Goal: Check status

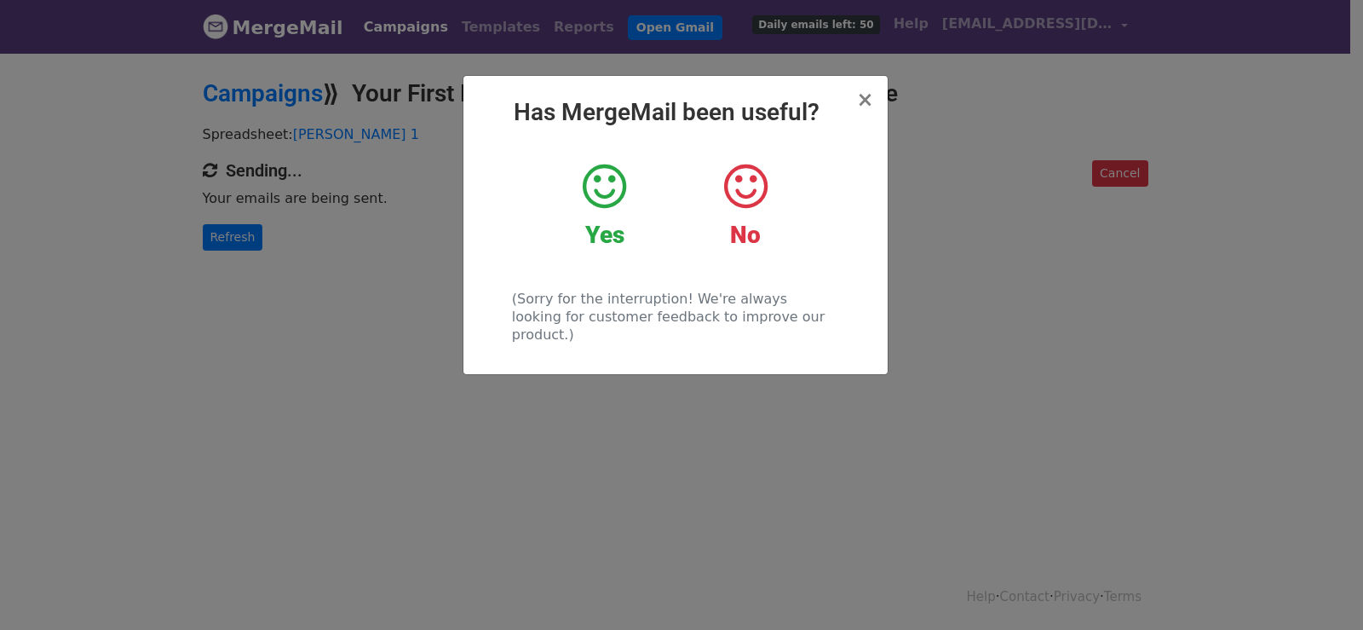
drag, startPoint x: 216, startPoint y: 258, endPoint x: 219, endPoint y: 244, distance: 14.0
click at [216, 257] on div "× Has MergeMail been useful? Yes No (Sorry for the interruption! We're always l…" at bounding box center [681, 340] width 1363 height 578
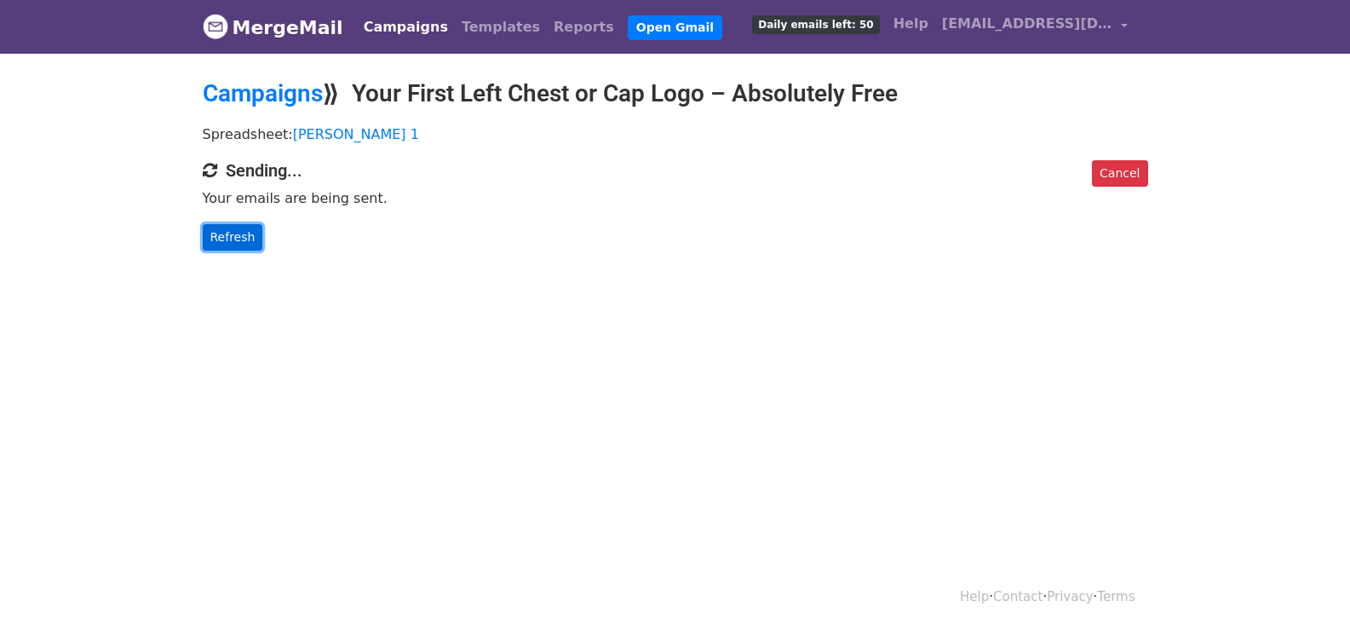
click at [219, 244] on link "Refresh" at bounding box center [233, 237] width 60 height 26
drag, startPoint x: 219, startPoint y: 244, endPoint x: 361, endPoint y: 215, distance: 145.2
click at [227, 241] on link "Refresh" at bounding box center [233, 237] width 60 height 26
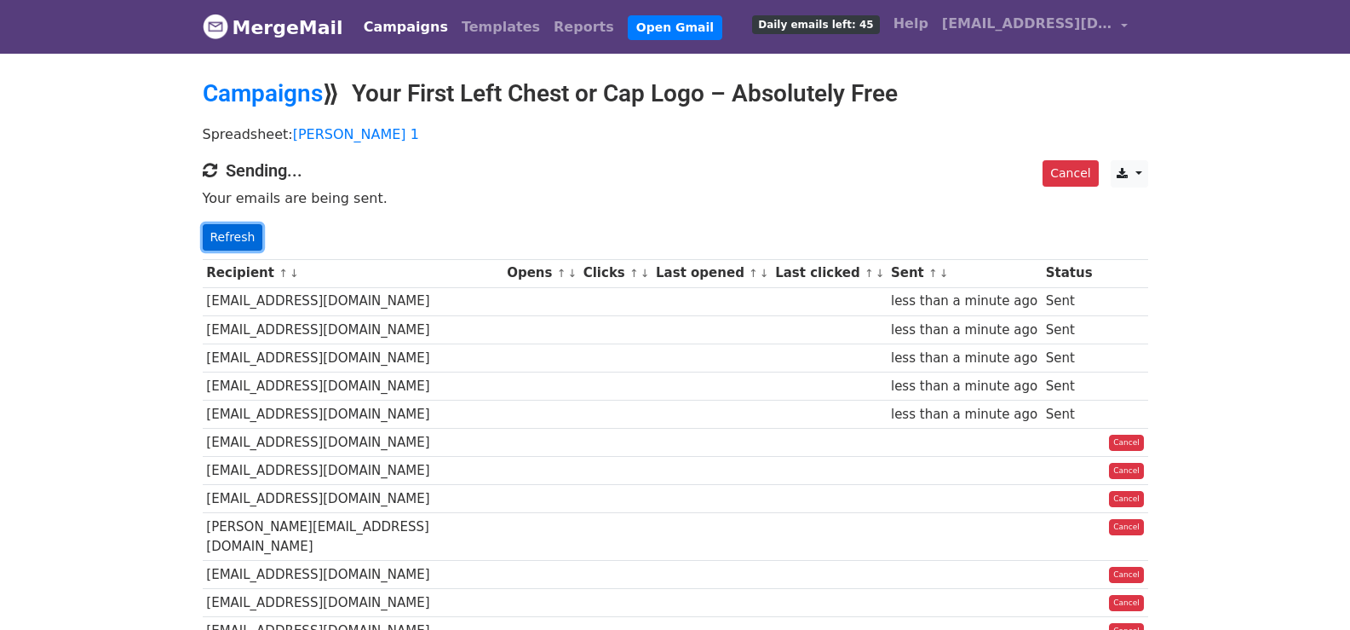
click at [226, 233] on link "Refresh" at bounding box center [233, 237] width 60 height 26
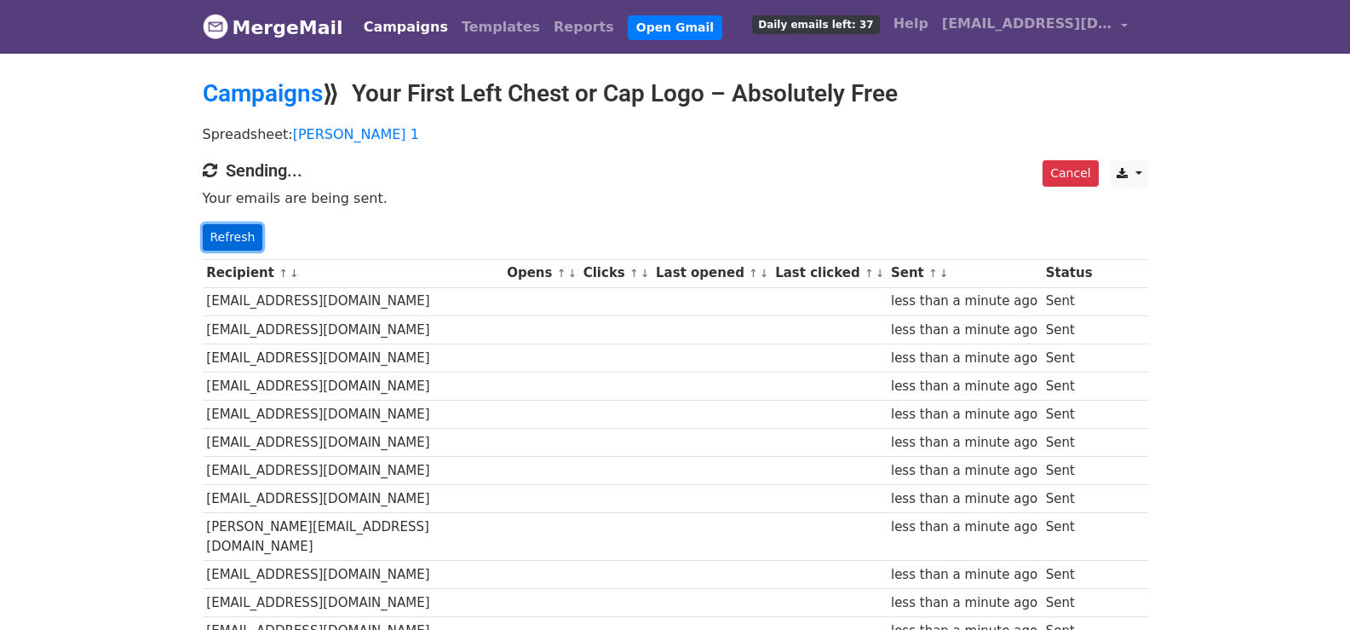
click at [244, 227] on link "Refresh" at bounding box center [233, 237] width 60 height 26
click at [234, 242] on link "Refresh" at bounding box center [233, 237] width 60 height 26
click at [244, 233] on link "Refresh" at bounding box center [233, 237] width 60 height 26
click at [244, 241] on link "Refresh" at bounding box center [233, 237] width 60 height 26
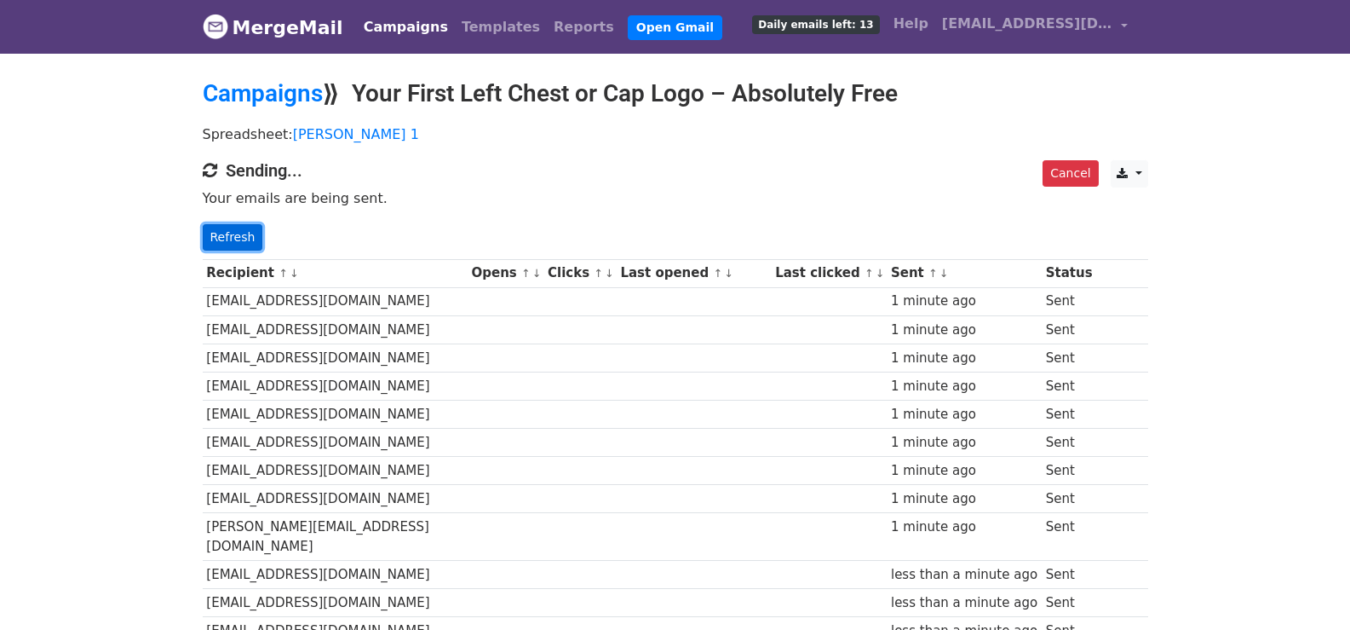
click at [223, 234] on link "Refresh" at bounding box center [233, 237] width 60 height 26
click at [224, 234] on link "Refresh" at bounding box center [233, 237] width 60 height 26
click at [235, 232] on link "Refresh" at bounding box center [233, 237] width 60 height 26
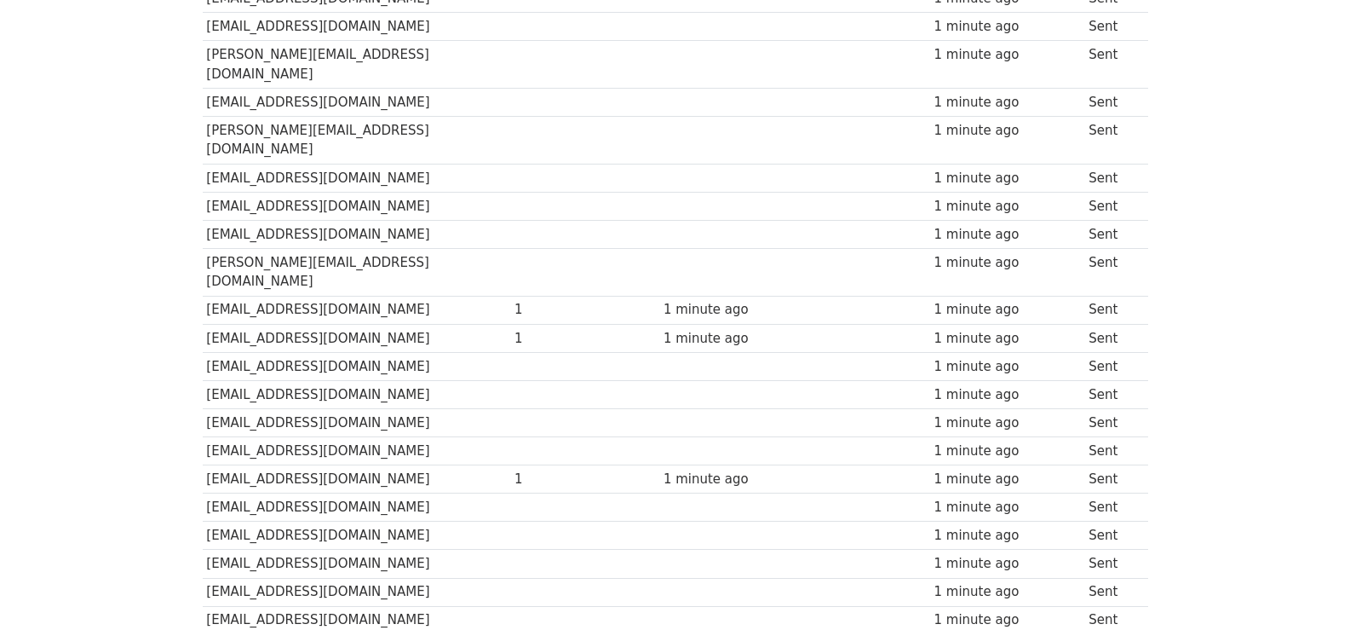
scroll to position [1215, 0]
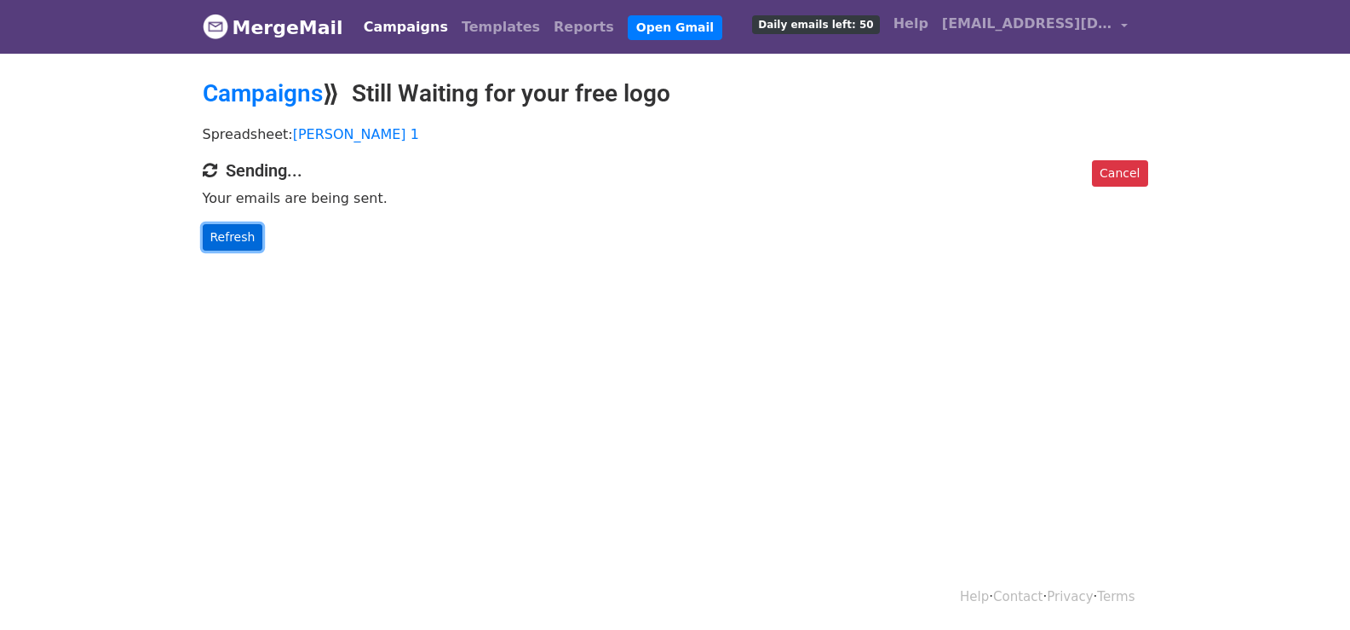
click at [221, 235] on link "Refresh" at bounding box center [233, 237] width 60 height 26
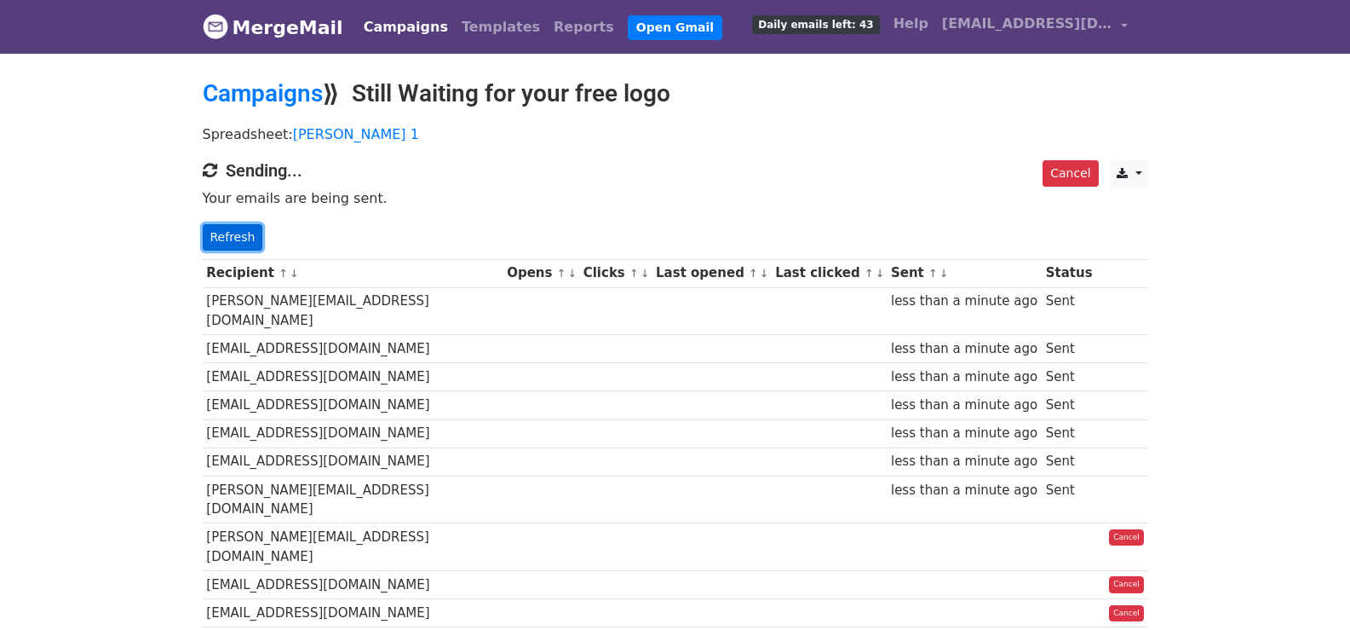
drag, startPoint x: 222, startPoint y: 230, endPoint x: 388, endPoint y: 312, distance: 185.1
click at [222, 232] on link "Refresh" at bounding box center [233, 237] width 60 height 26
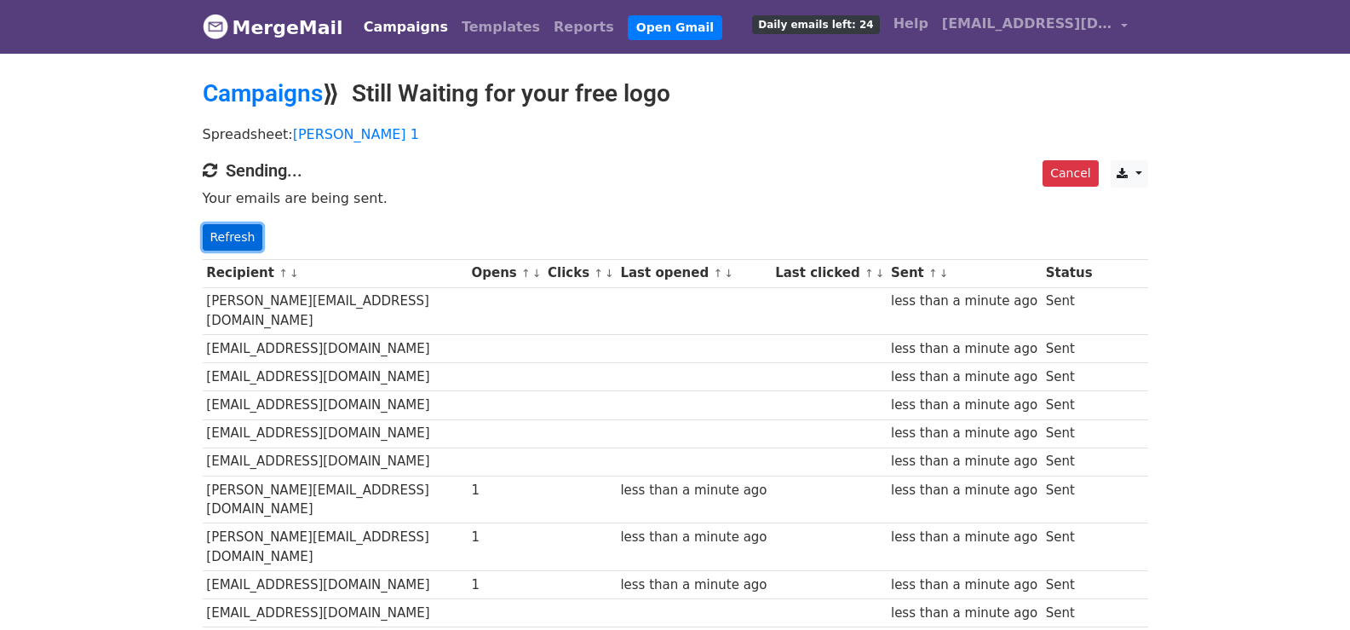
click at [227, 244] on link "Refresh" at bounding box center [233, 237] width 60 height 26
drag, startPoint x: 227, startPoint y: 243, endPoint x: 242, endPoint y: 241, distance: 14.6
click at [229, 241] on link "Refresh" at bounding box center [233, 237] width 60 height 26
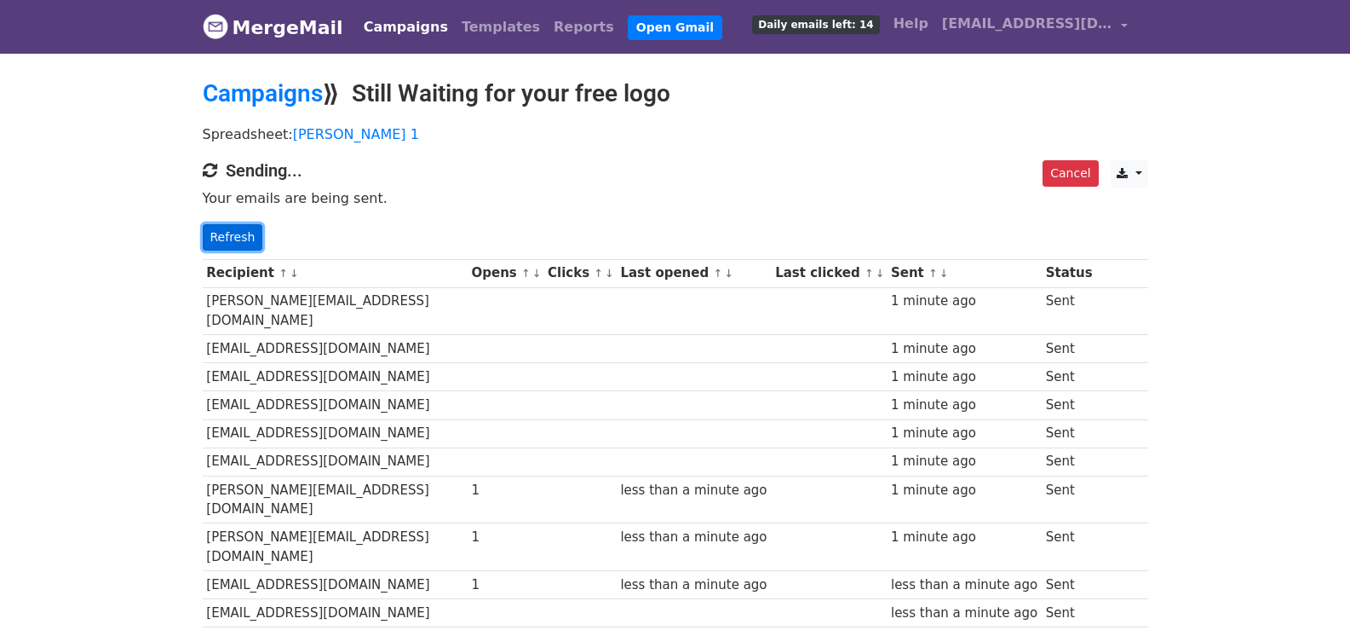
click at [239, 234] on link "Refresh" at bounding box center [233, 237] width 60 height 26
